Goal: Information Seeking & Learning: Check status

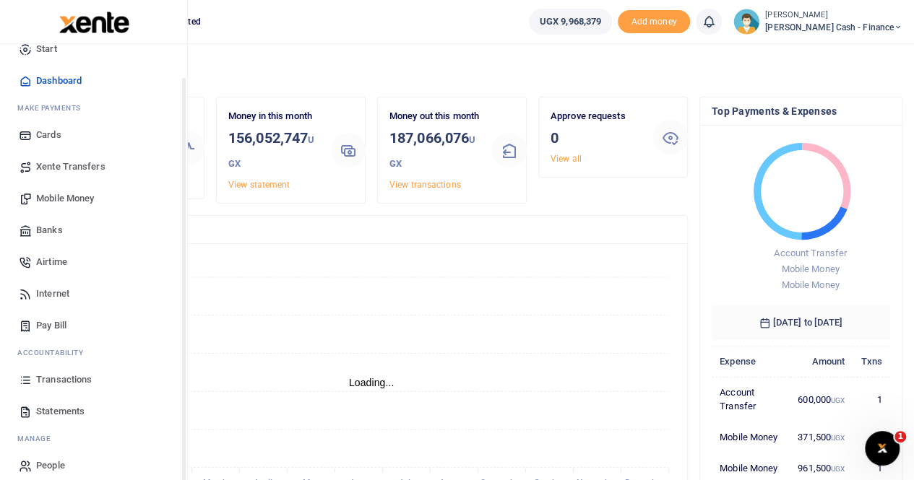
scroll to position [35, 0]
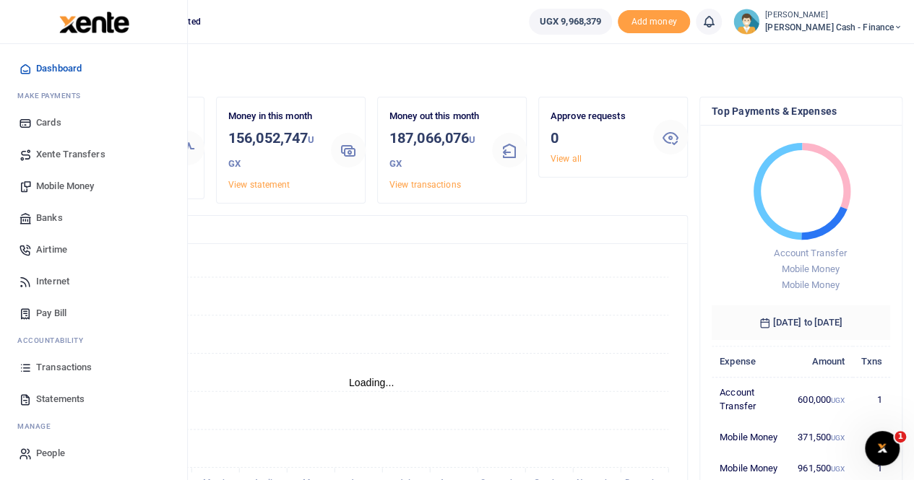
click at [74, 366] on span "Transactions" at bounding box center [64, 367] width 56 height 14
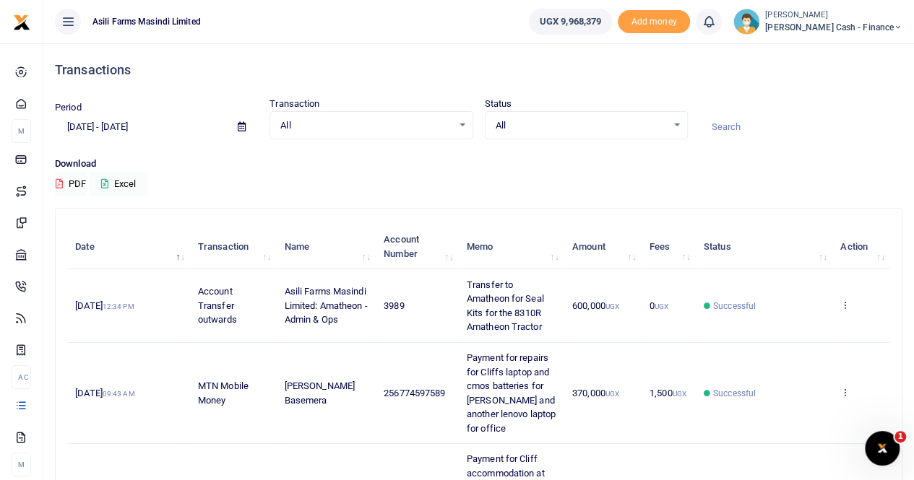
click at [241, 124] on icon at bounding box center [242, 126] width 8 height 9
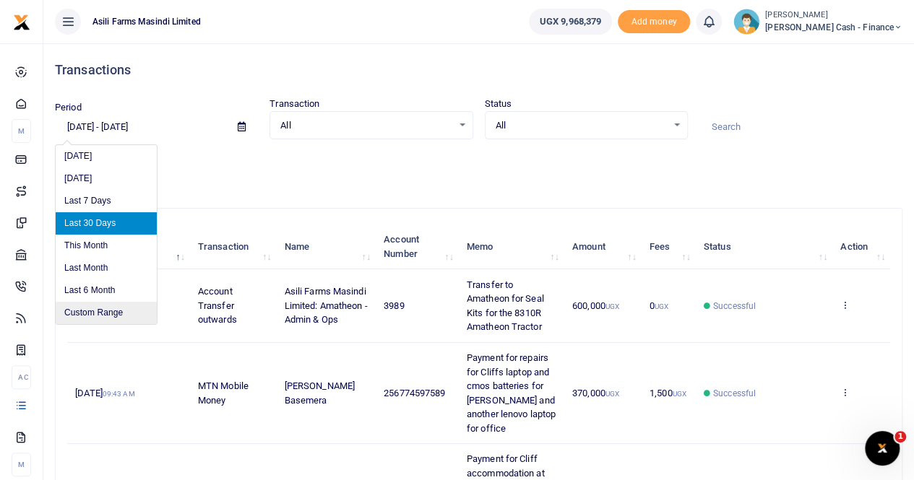
click at [94, 311] on li "Custom Range" at bounding box center [106, 313] width 101 height 22
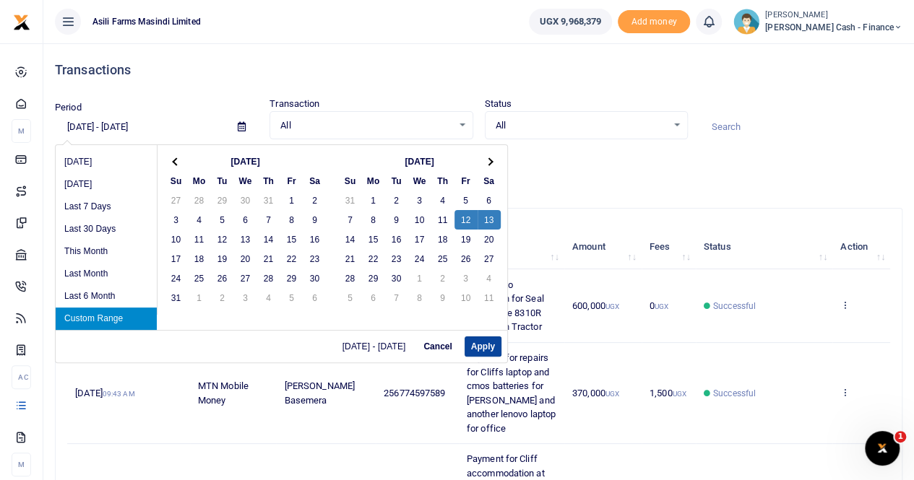
click at [480, 343] on button "Apply" at bounding box center [482, 347] width 37 height 20
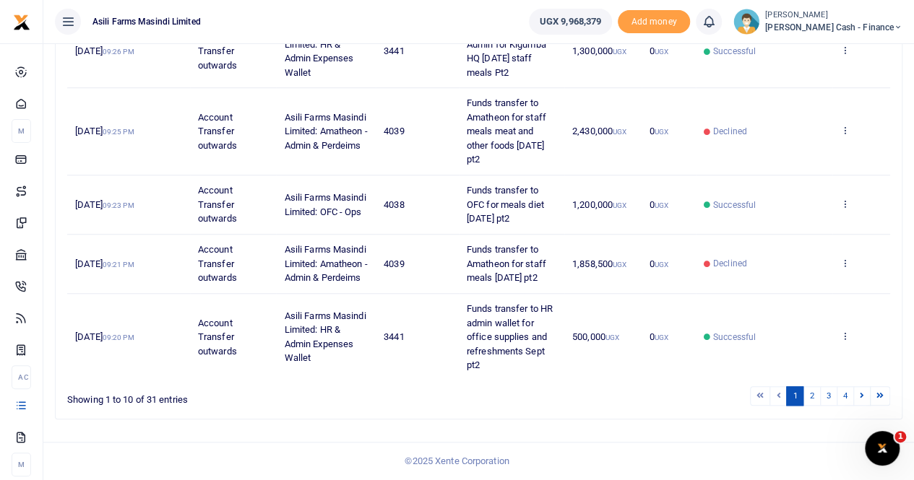
scroll to position [560, 0]
click at [813, 397] on link "2" at bounding box center [811, 396] width 17 height 20
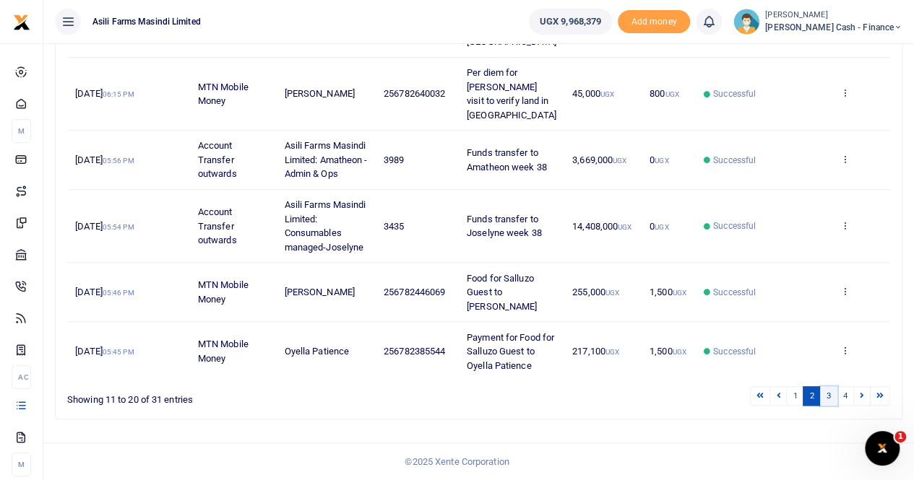
click at [829, 397] on link "3" at bounding box center [828, 396] width 17 height 20
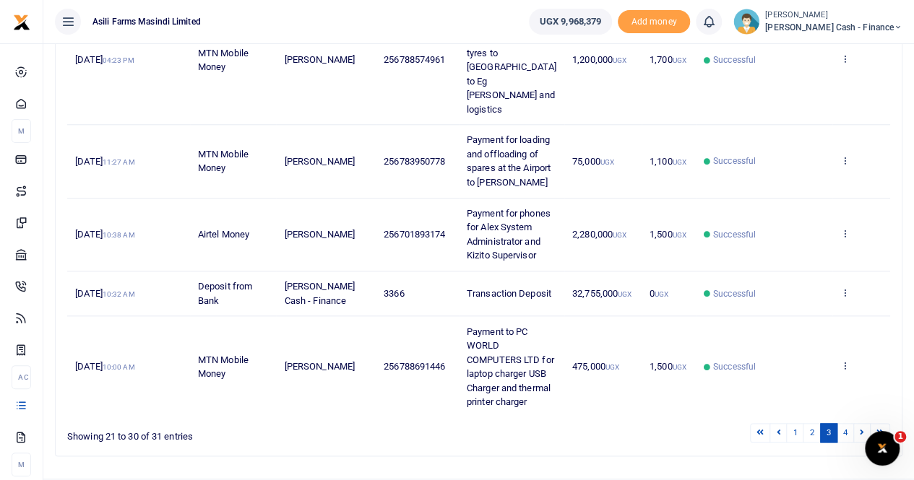
scroll to position [701, 0]
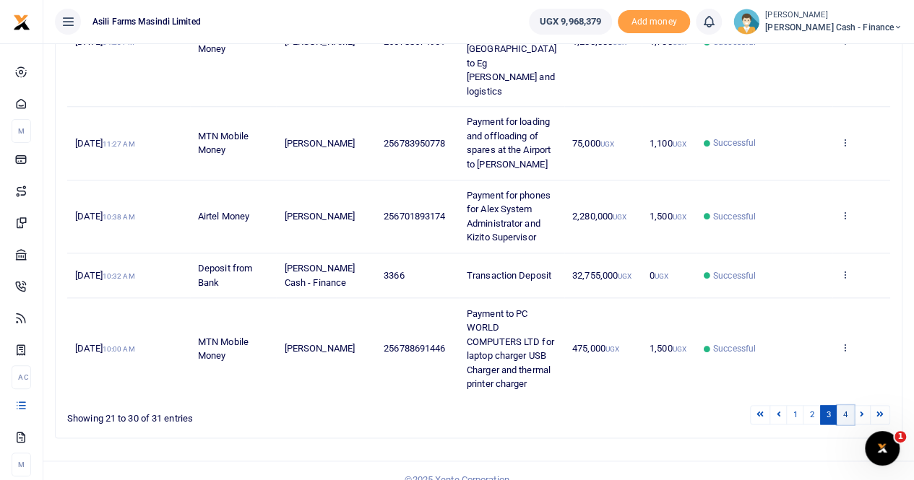
click at [847, 405] on link "4" at bounding box center [844, 415] width 17 height 20
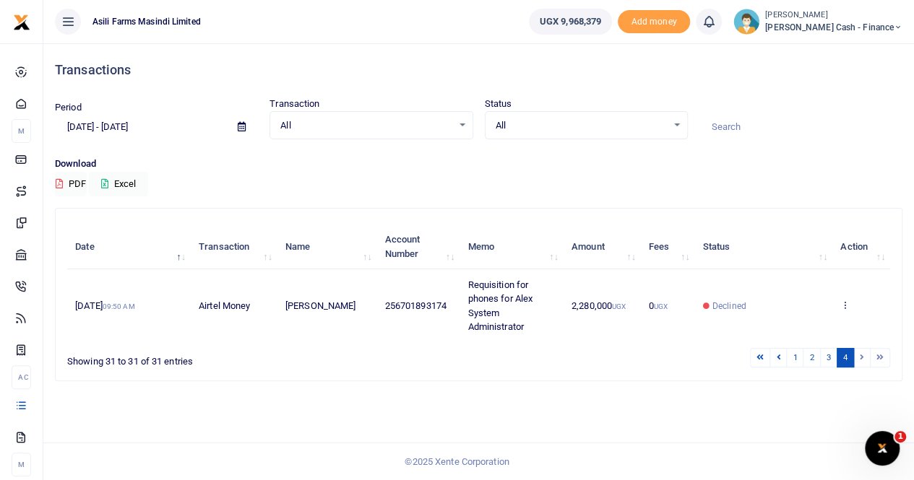
scroll to position [0, 0]
click at [246, 128] on icon at bounding box center [245, 126] width 8 height 9
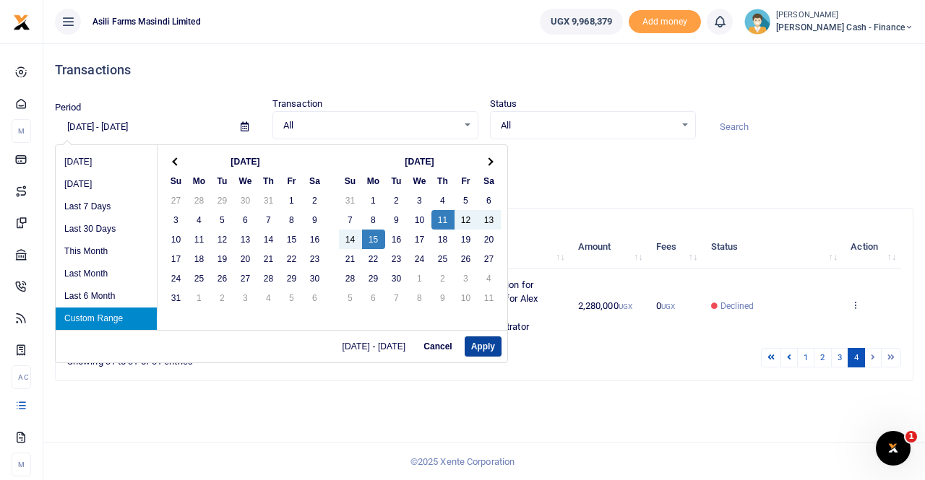
click at [478, 344] on button "Apply" at bounding box center [482, 347] width 37 height 20
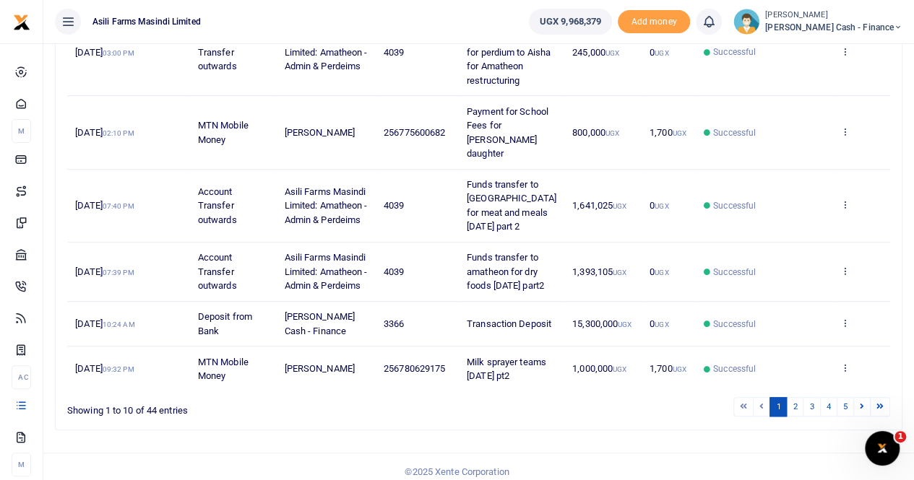
scroll to position [503, 0]
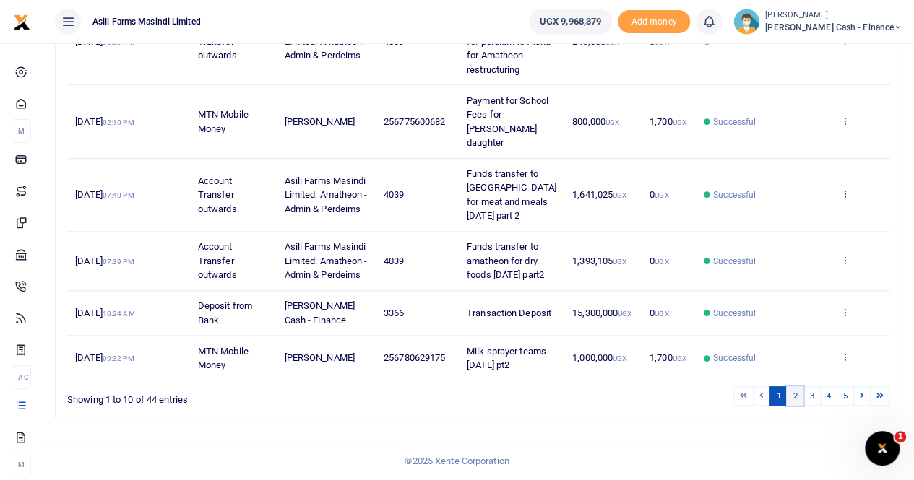
click at [796, 397] on link "2" at bounding box center [794, 396] width 17 height 20
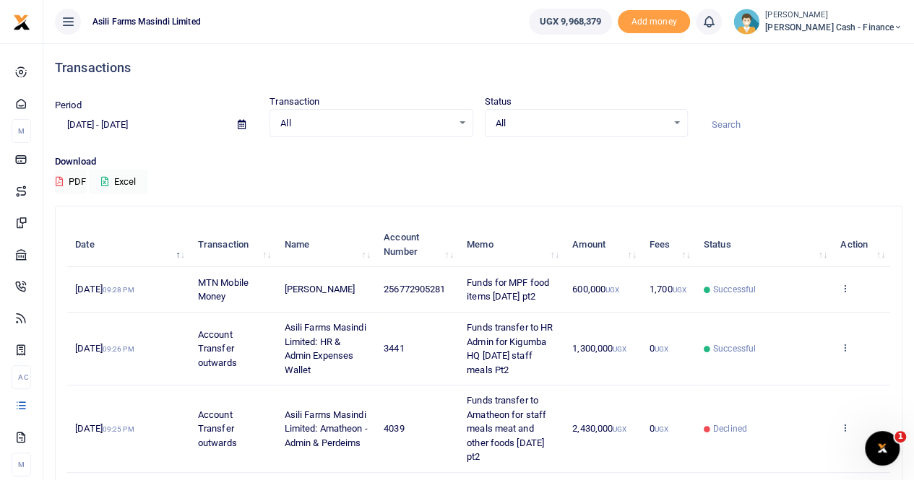
scroll to position [0, 0]
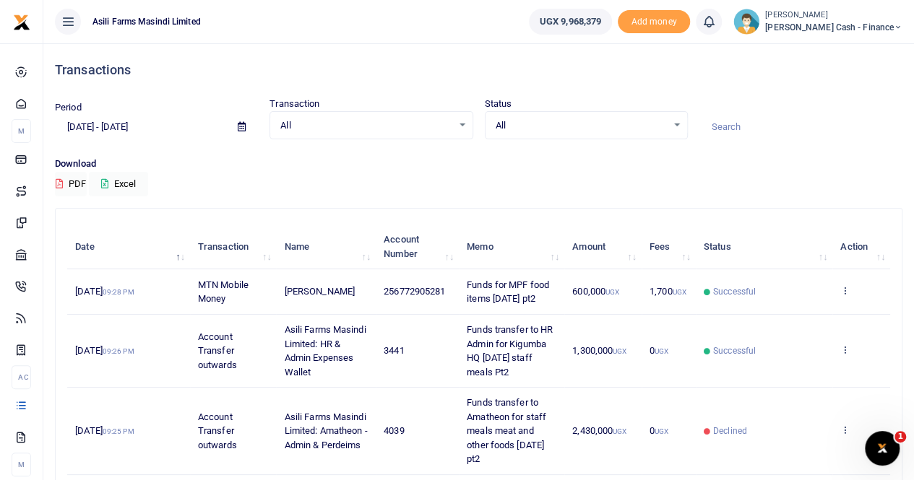
click at [241, 126] on icon at bounding box center [242, 126] width 8 height 9
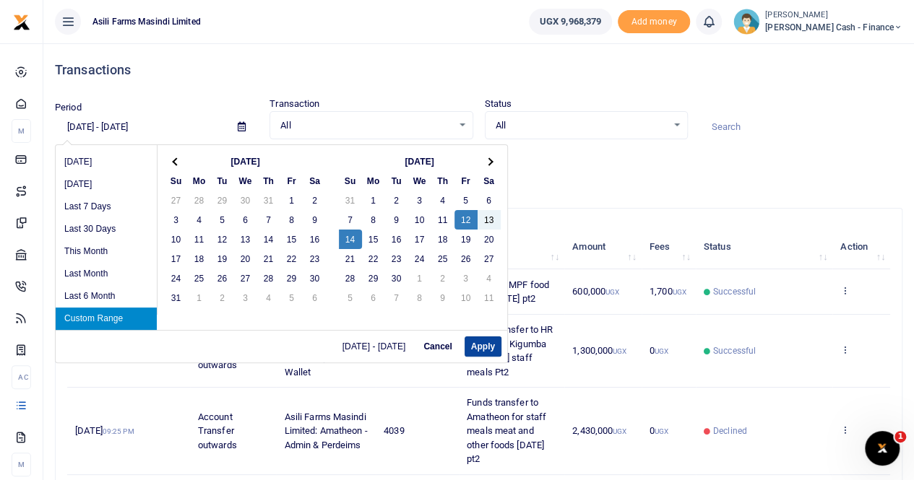
click at [472, 345] on button "Apply" at bounding box center [482, 347] width 37 height 20
type input "09/12/2025 - 09/14/2025"
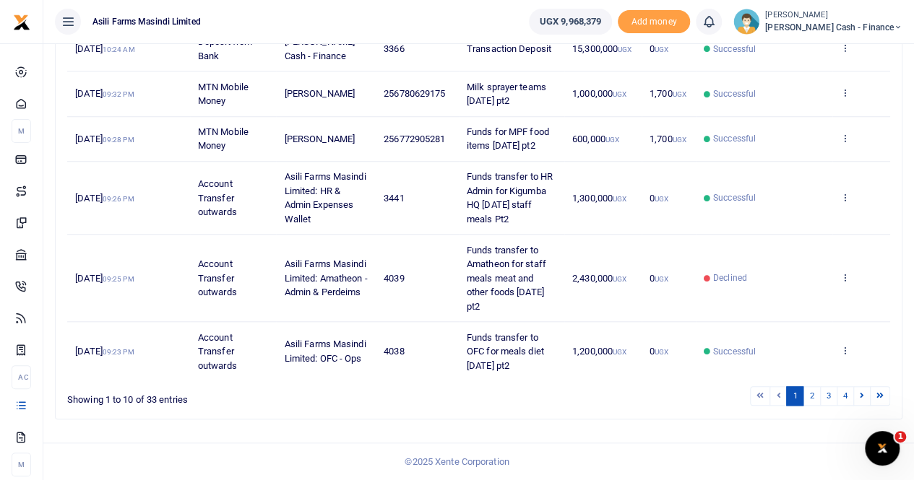
scroll to position [546, 0]
click at [813, 398] on link "2" at bounding box center [811, 396] width 17 height 20
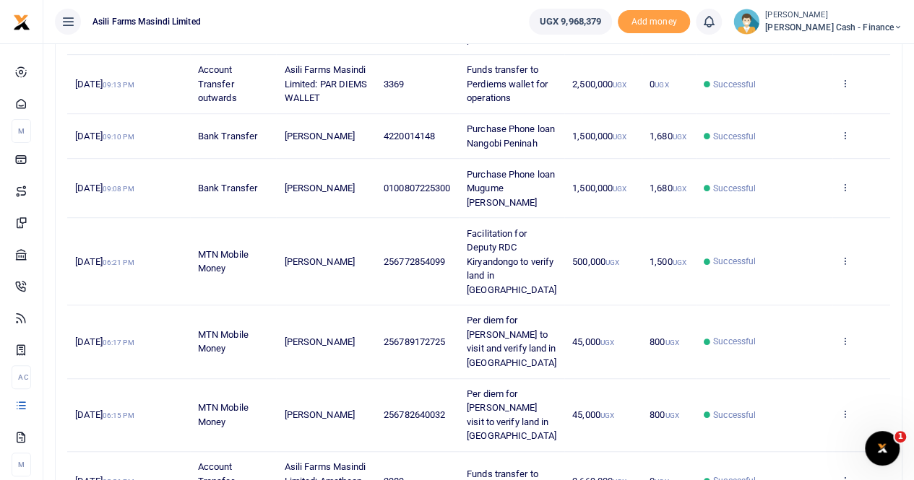
scroll to position [433, 0]
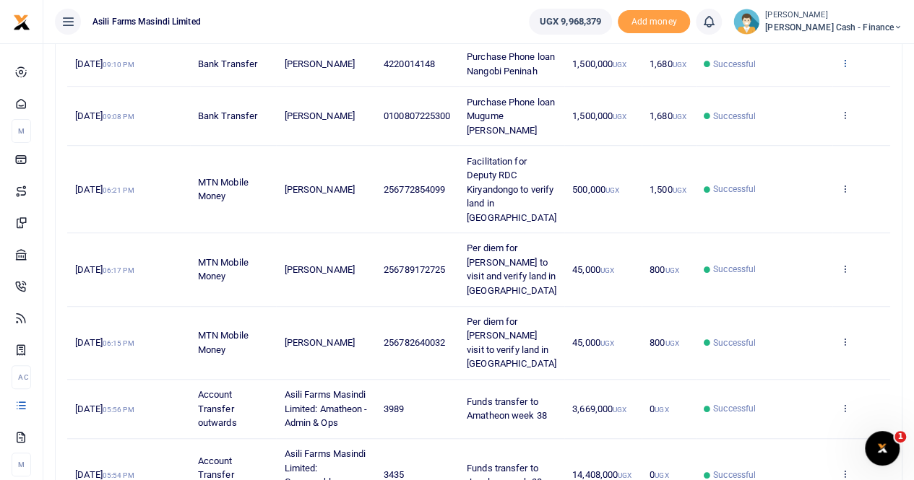
click at [847, 68] on icon at bounding box center [844, 63] width 9 height 10
click at [792, 120] on link "View details" at bounding box center [792, 122] width 114 height 20
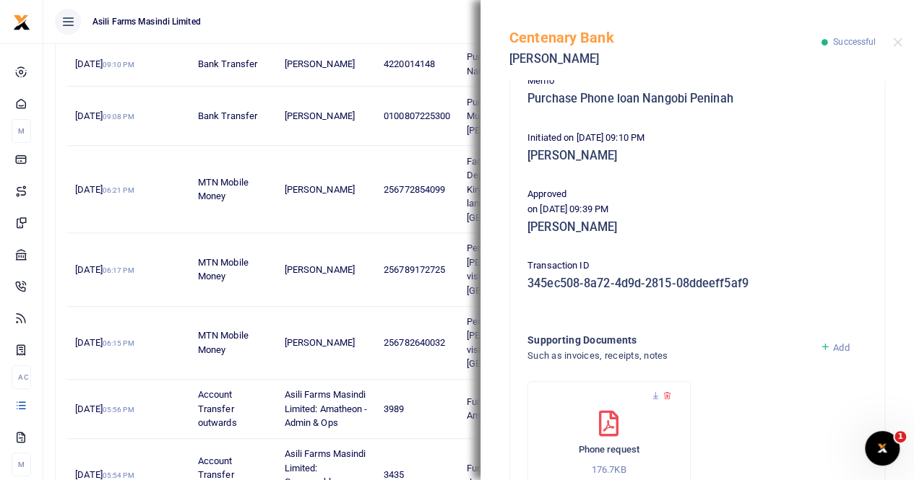
scroll to position [289, 0]
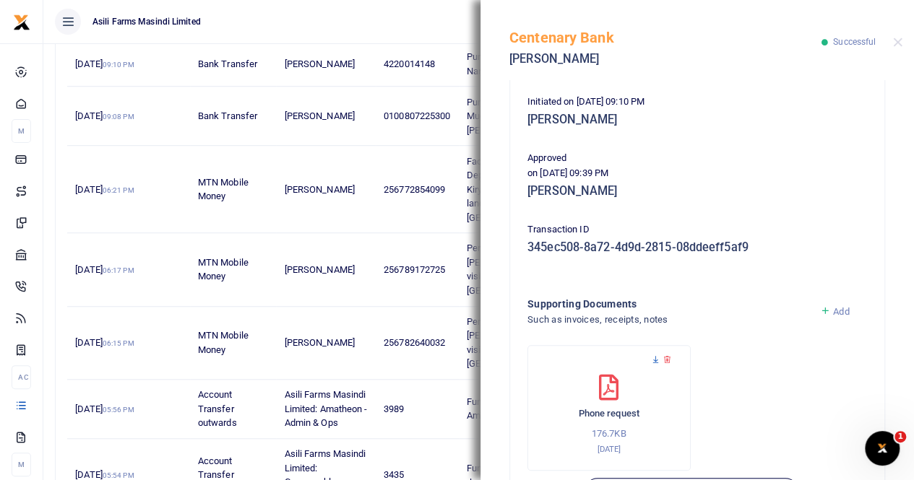
click at [654, 362] on icon at bounding box center [655, 359] width 9 height 9
